Goal: Find specific page/section: Find specific page/section

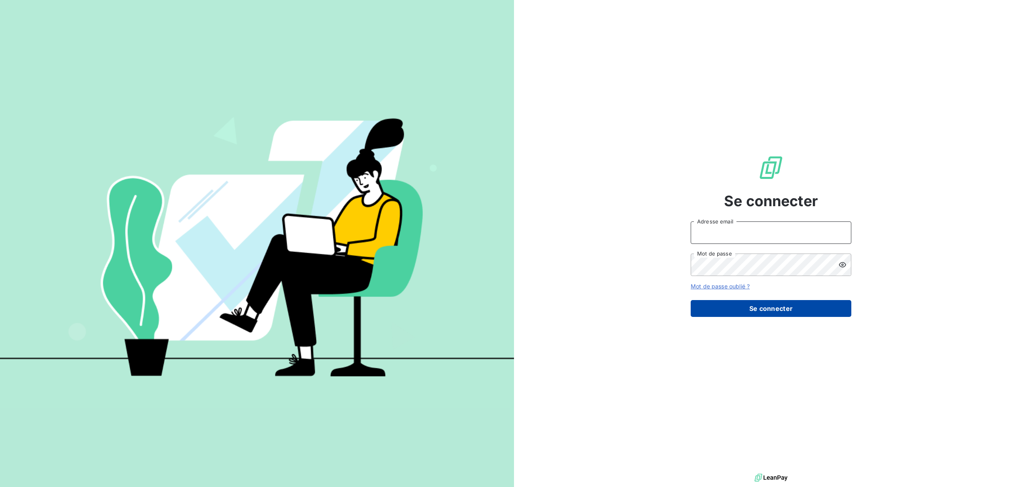
type input "[EMAIL_ADDRESS][DOMAIN_NAME]"
click at [760, 304] on button "Se connecter" at bounding box center [771, 308] width 161 height 17
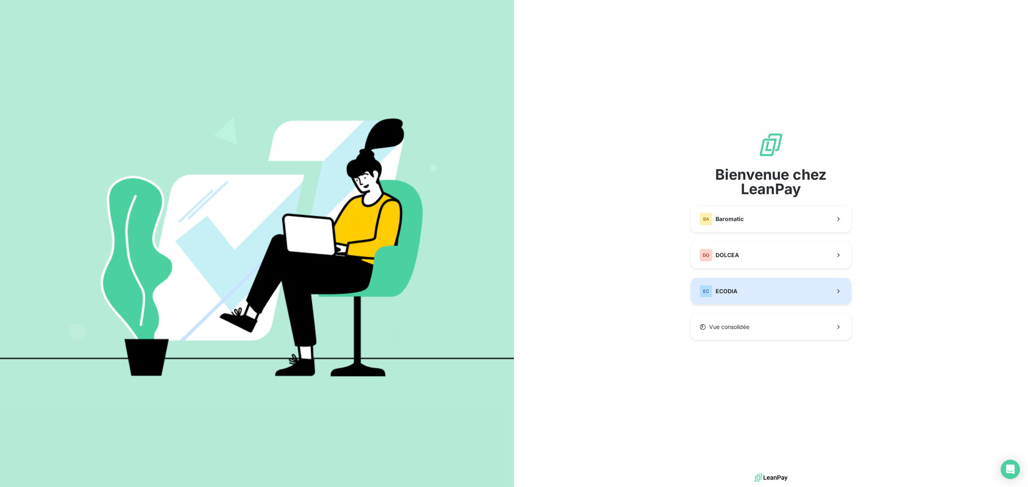
click at [734, 292] on span "ECODIA" at bounding box center [727, 292] width 22 height 8
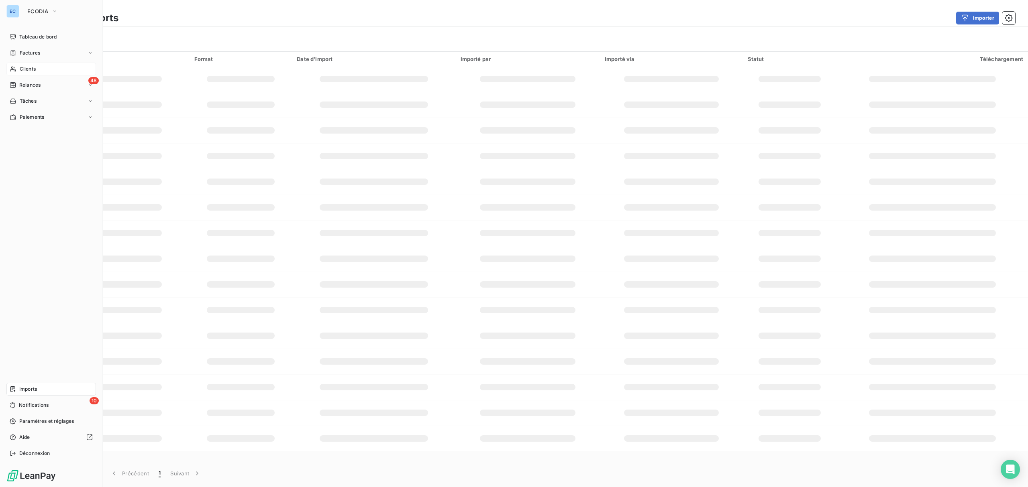
click at [27, 65] on span "Clients" at bounding box center [28, 68] width 16 height 7
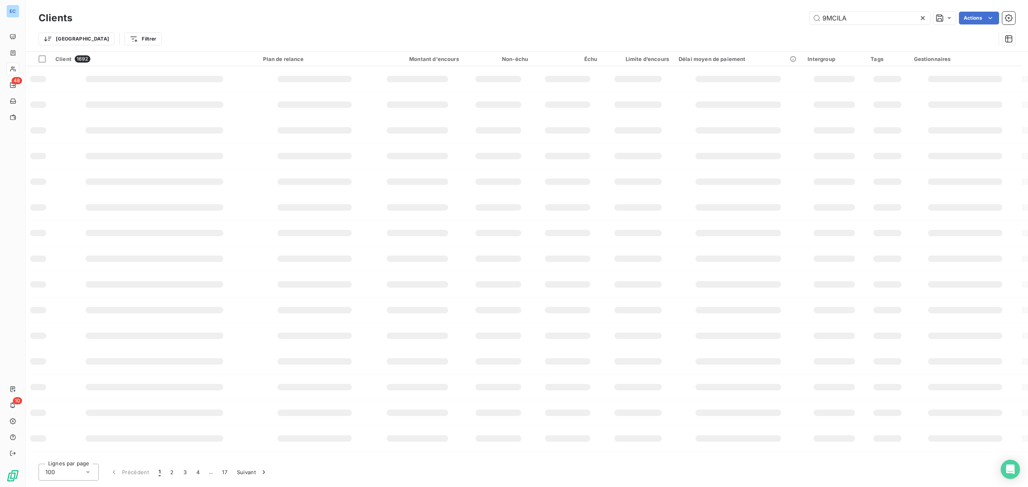
type input "9MCILA"
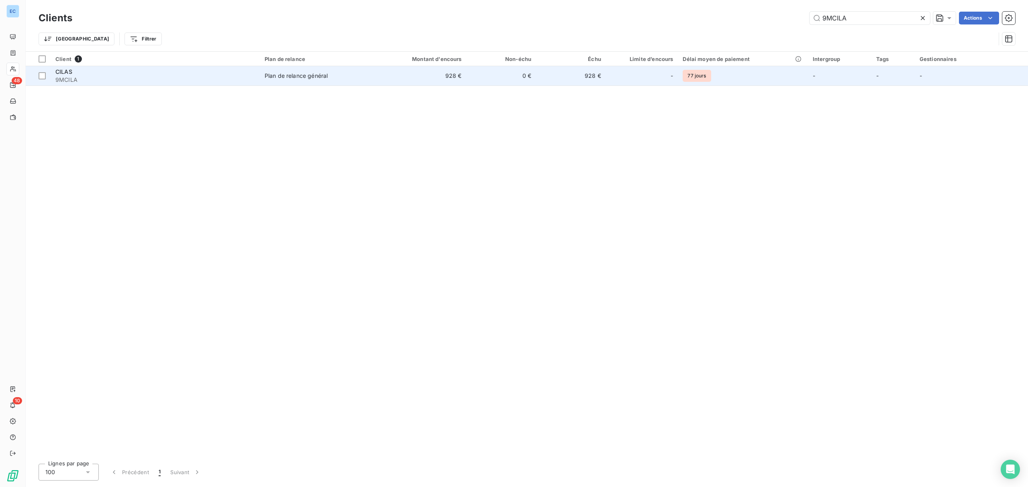
click at [439, 79] on td "928 €" at bounding box center [420, 75] width 94 height 19
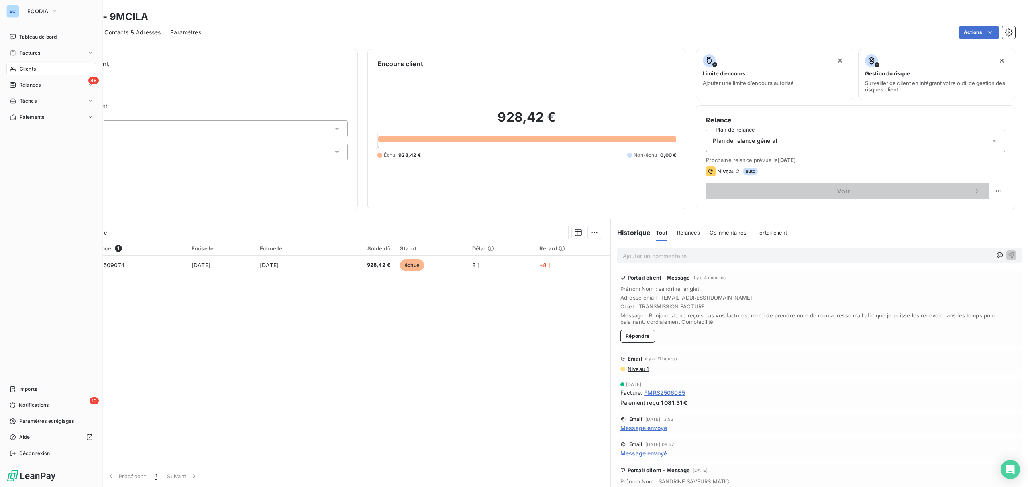
click at [42, 65] on div "Clients" at bounding box center [51, 69] width 90 height 13
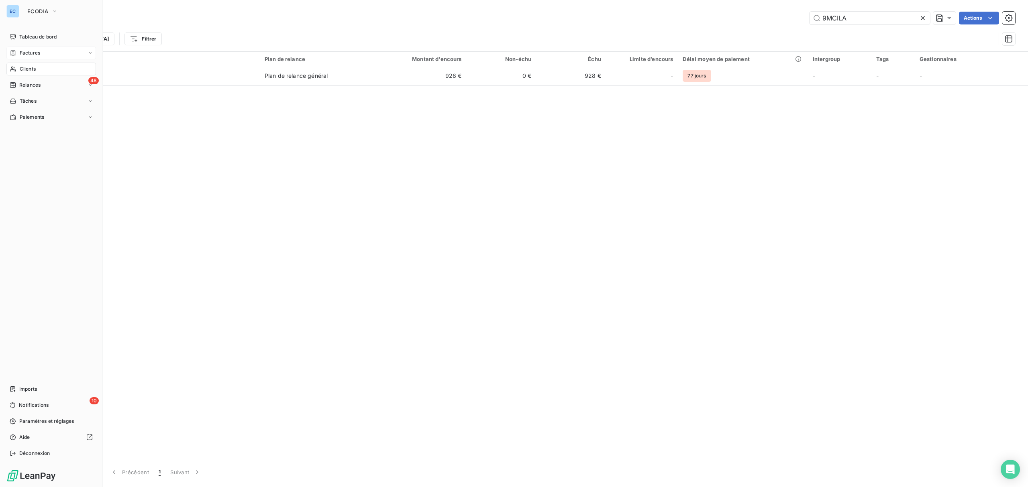
click at [37, 52] on span "Factures" at bounding box center [30, 52] width 20 height 7
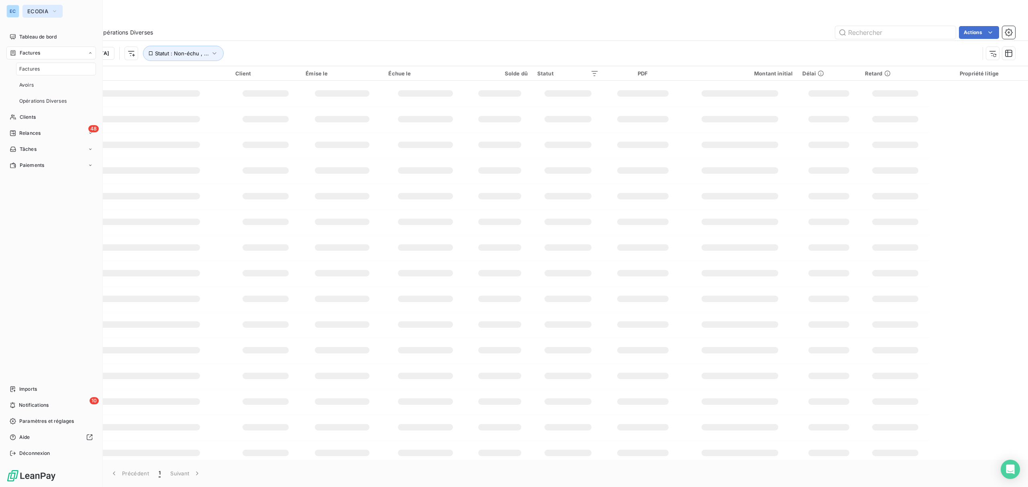
click at [47, 8] on span "ECODIA" at bounding box center [37, 11] width 21 height 6
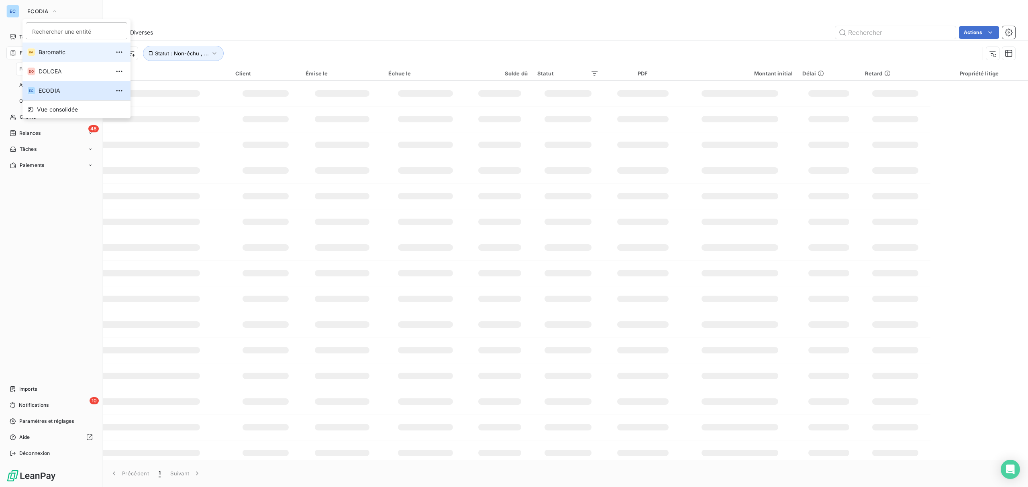
click at [61, 53] on span "Baromatic" at bounding box center [74, 52] width 71 height 8
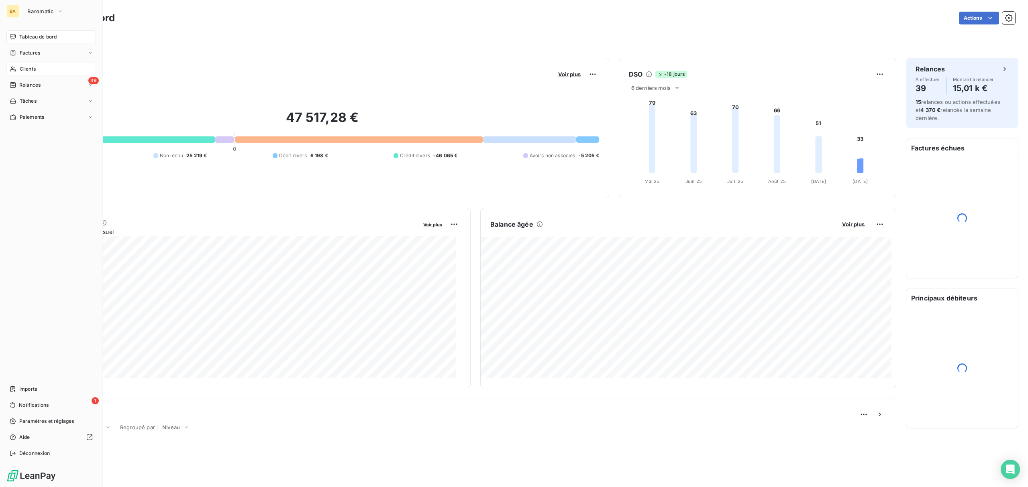
click at [30, 68] on span "Clients" at bounding box center [28, 68] width 16 height 7
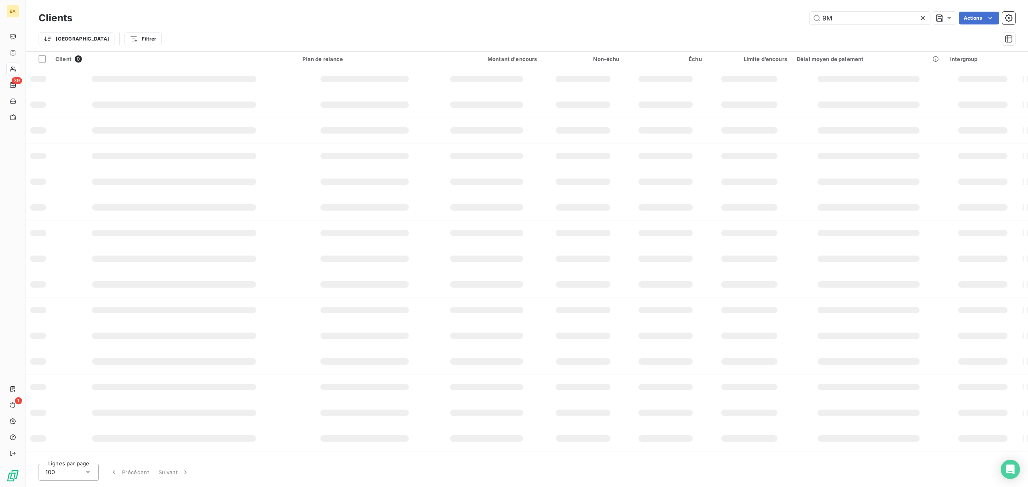
type input "9"
type input "sncf"
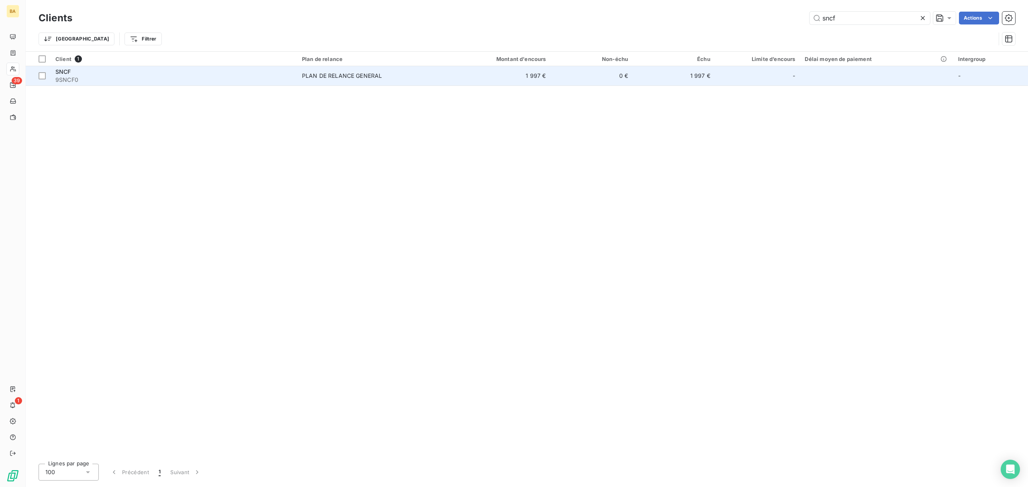
click at [542, 80] on td "1 997 €" at bounding box center [496, 75] width 110 height 19
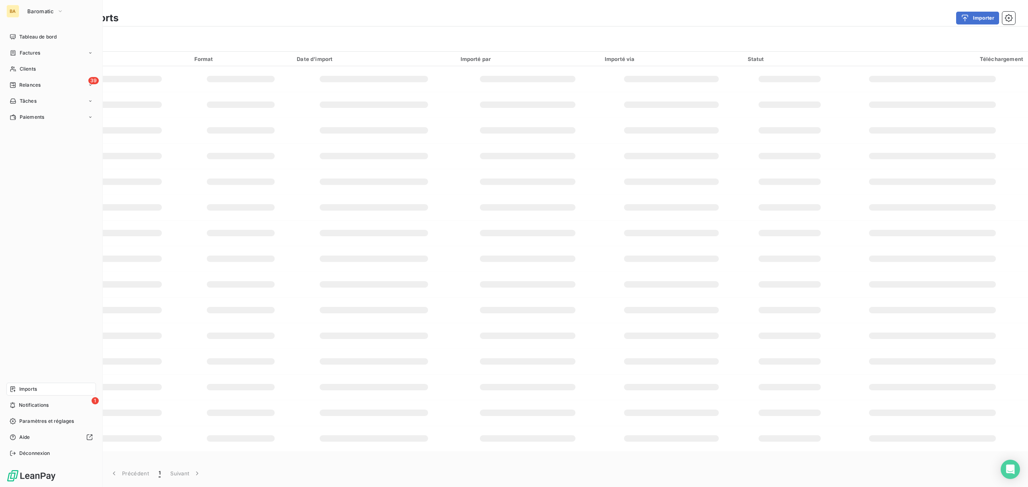
click at [18, 10] on div "BA" at bounding box center [12, 11] width 13 height 13
click at [34, 16] on button "Baromatic" at bounding box center [45, 11] width 46 height 13
click at [57, 86] on li "EC ECODIA" at bounding box center [76, 90] width 108 height 19
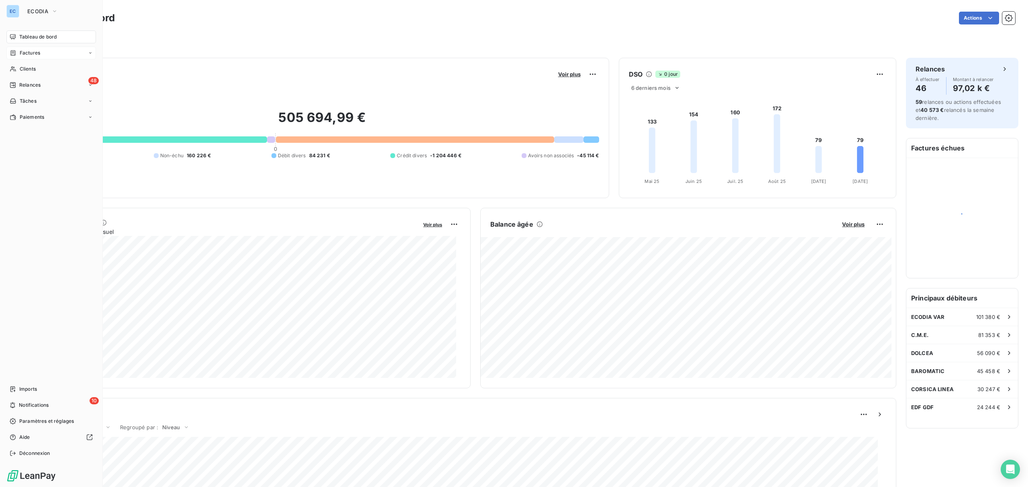
click at [43, 55] on div "Factures" at bounding box center [51, 53] width 90 height 13
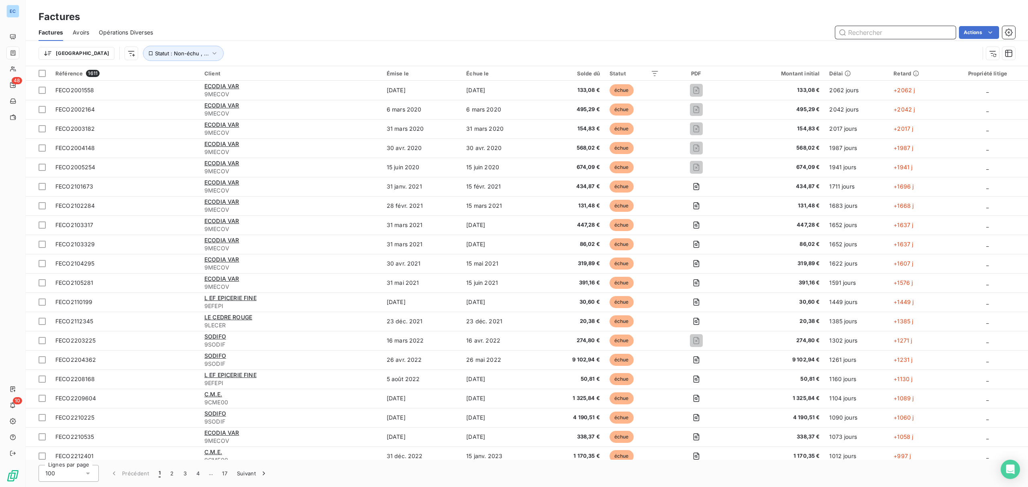
paste input "FECO2402199"
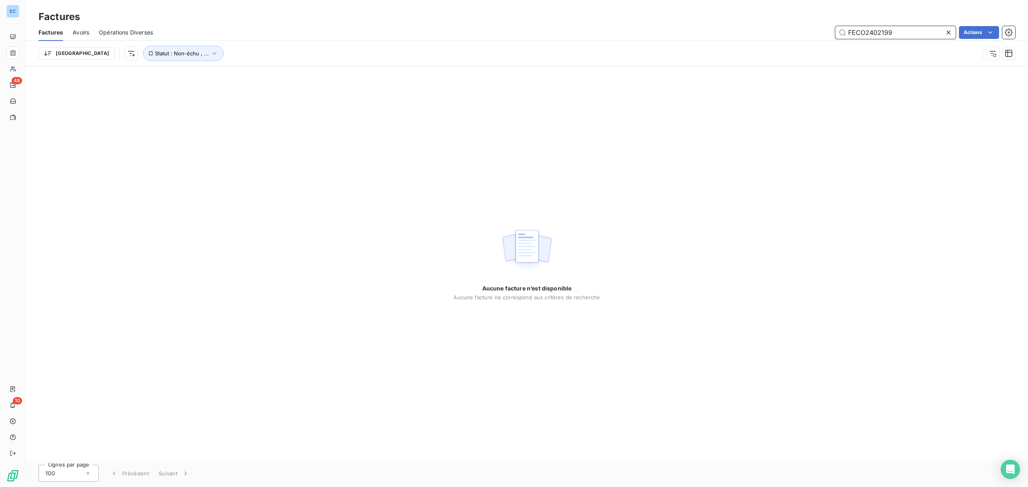
click at [863, 33] on input "FECO2402199" at bounding box center [895, 32] width 120 height 13
type input "FECO2402199"
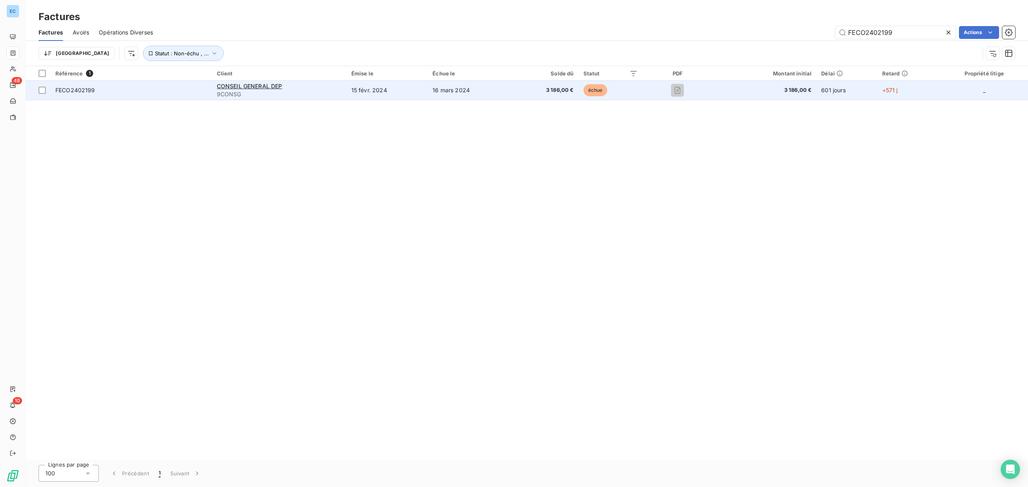
click at [504, 93] on td "16 mars 2024" at bounding box center [470, 90] width 84 height 19
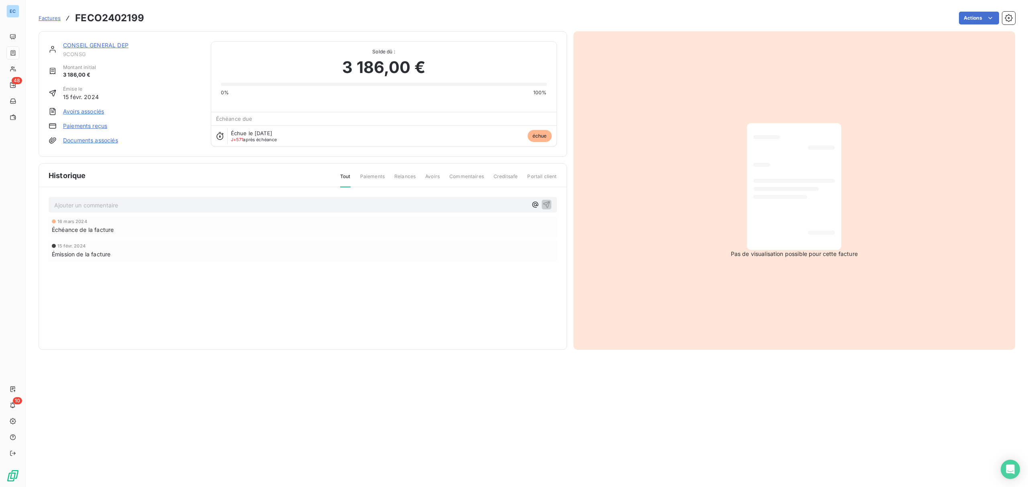
click at [86, 49] on link "CONSEIL GENERAL DEP" at bounding box center [95, 45] width 65 height 7
